Goal: Task Accomplishment & Management: Use online tool/utility

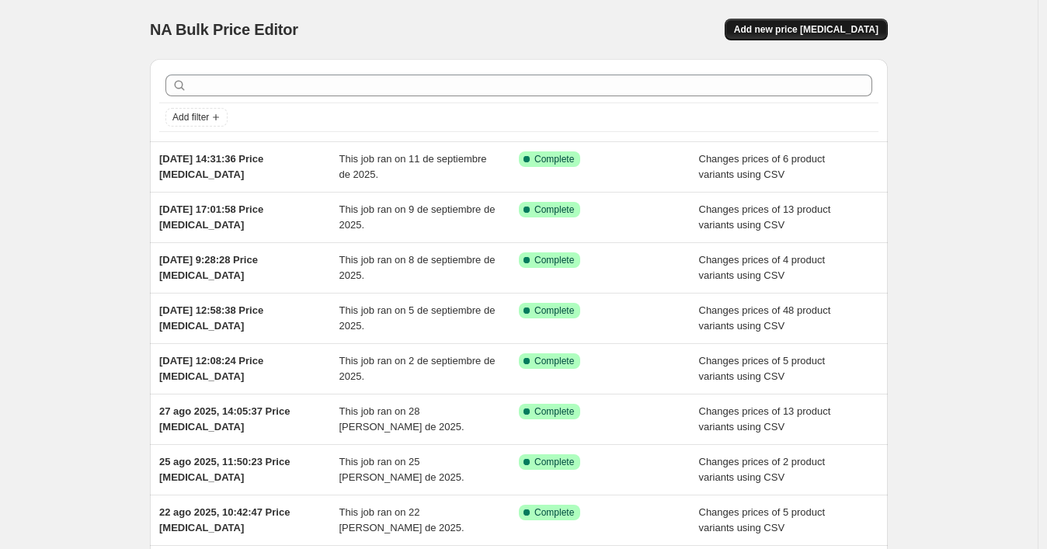
click at [848, 28] on span "Add new price [MEDICAL_DATA]" at bounding box center [806, 29] width 145 height 12
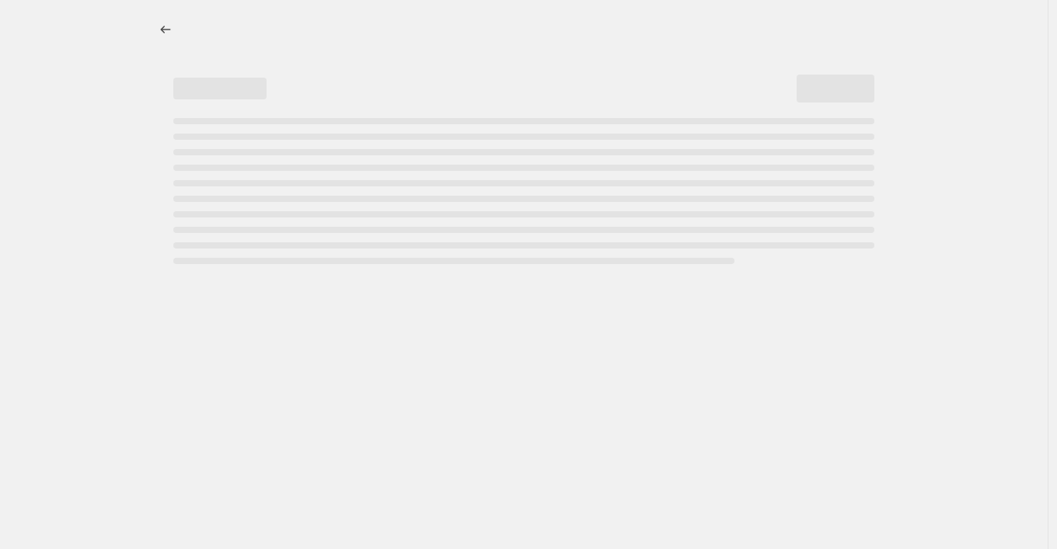
select select "percentage"
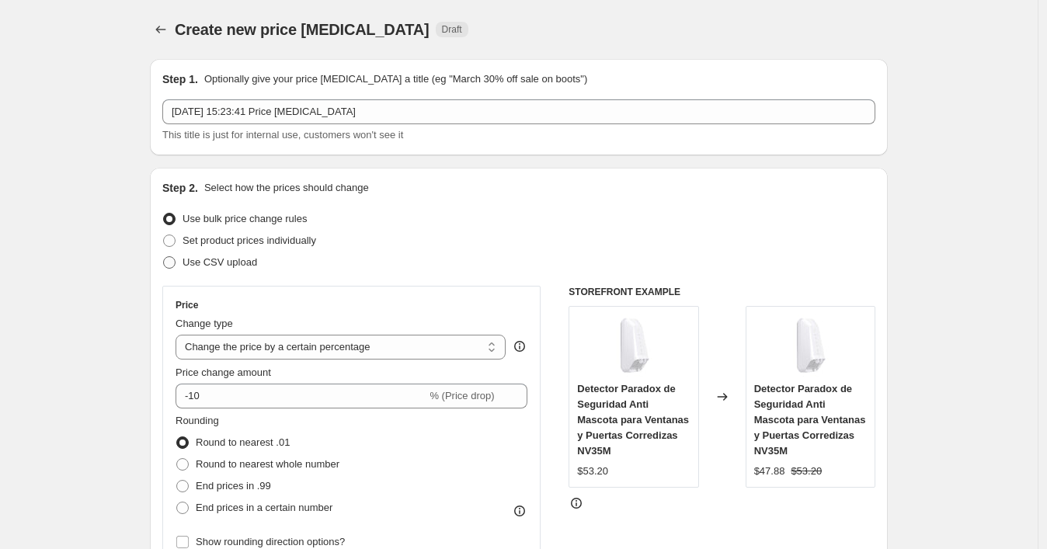
click at [239, 266] on span "Use CSV upload" at bounding box center [220, 262] width 75 height 12
click at [164, 257] on input "Use CSV upload" at bounding box center [163, 256] width 1 height 1
radio input "true"
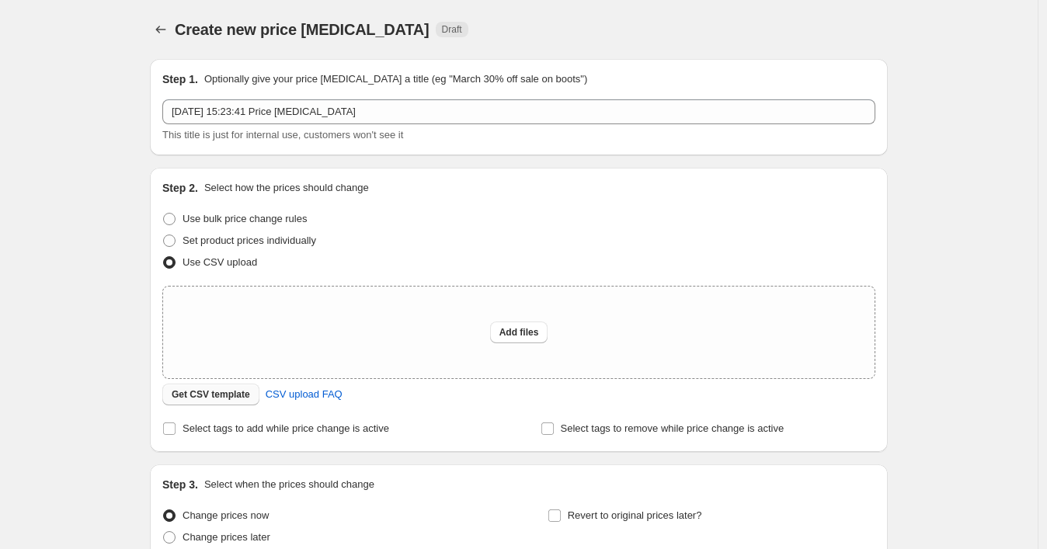
click at [233, 398] on span "Get CSV template" at bounding box center [211, 394] width 78 height 12
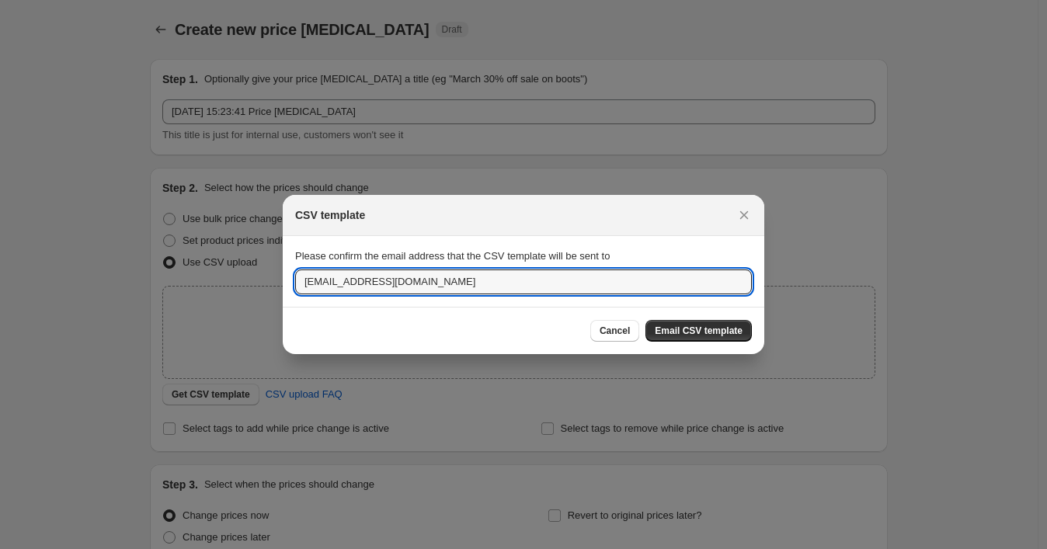
drag, startPoint x: 451, startPoint y: 282, endPoint x: 272, endPoint y: 257, distance: 180.4
paste input "wshopify738"
type input "[EMAIL_ADDRESS][DOMAIN_NAME]"
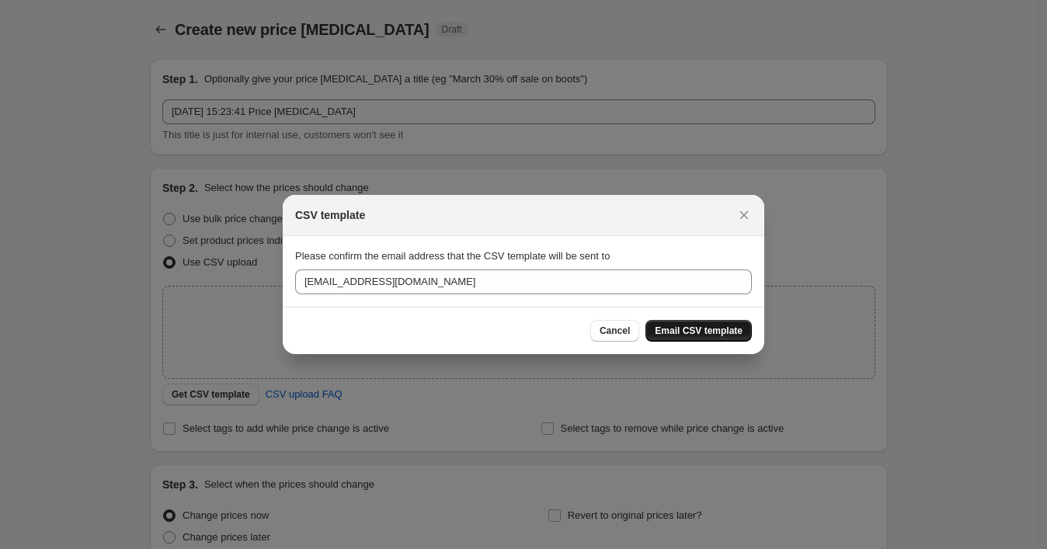
click at [663, 334] on span "Email CSV template" at bounding box center [699, 331] width 88 height 12
